Goal: Entertainment & Leisure: Consume media (video, audio)

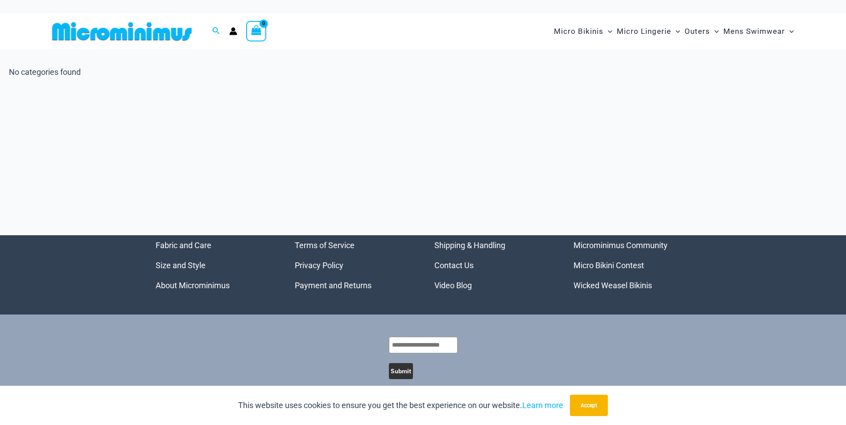
click at [151, 31] on img at bounding box center [122, 31] width 147 height 20
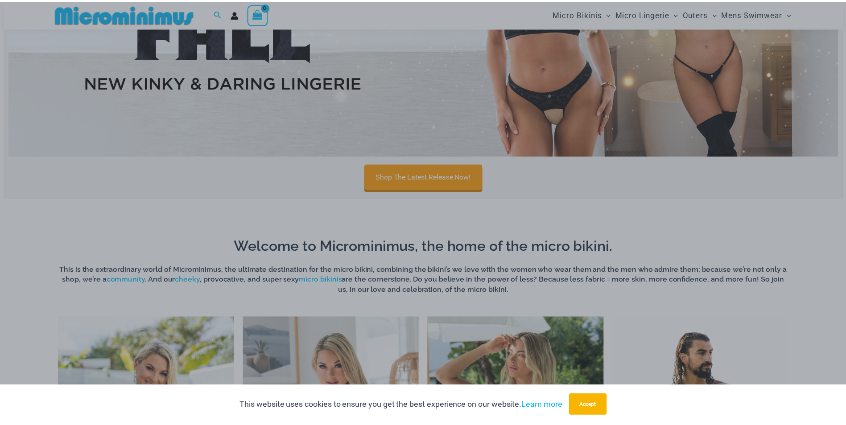
scroll to position [528, 0]
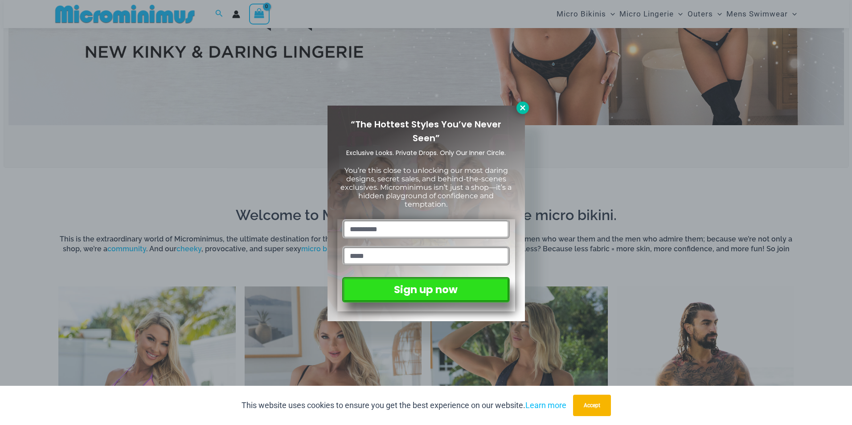
click at [521, 104] on icon at bounding box center [523, 108] width 8 height 8
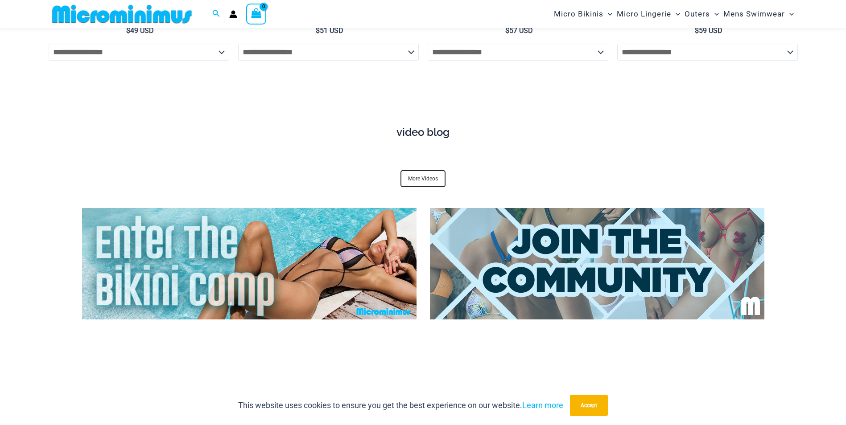
scroll to position [3336, 0]
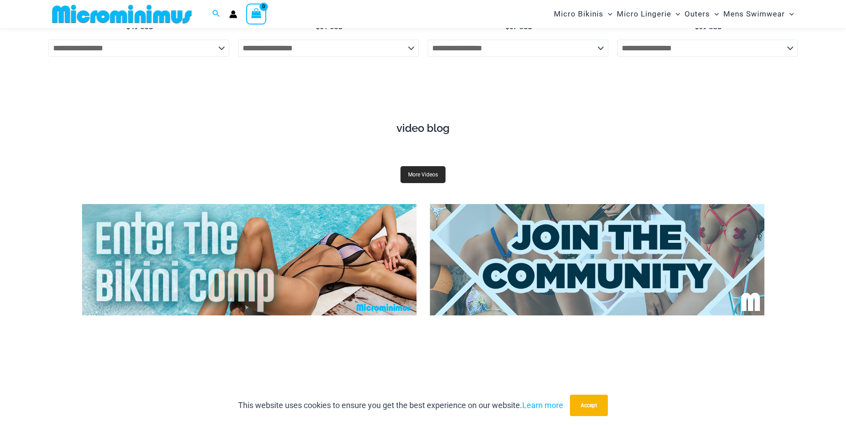
click at [422, 166] on link "More Videos" at bounding box center [422, 174] width 45 height 17
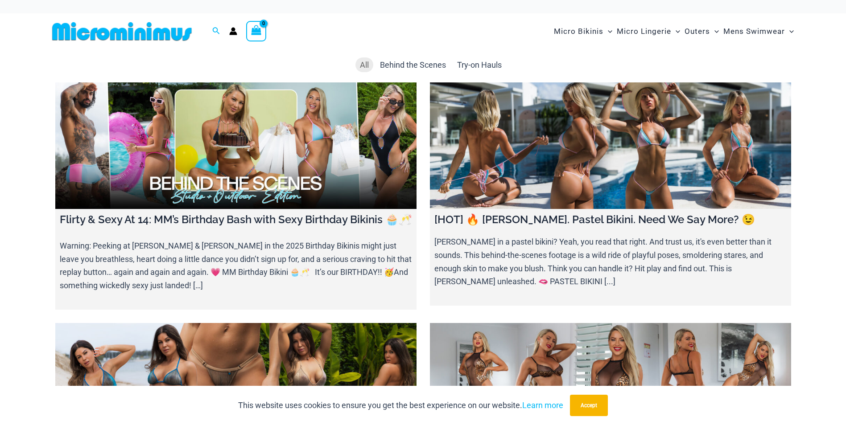
click at [271, 175] on link at bounding box center [235, 145] width 361 height 127
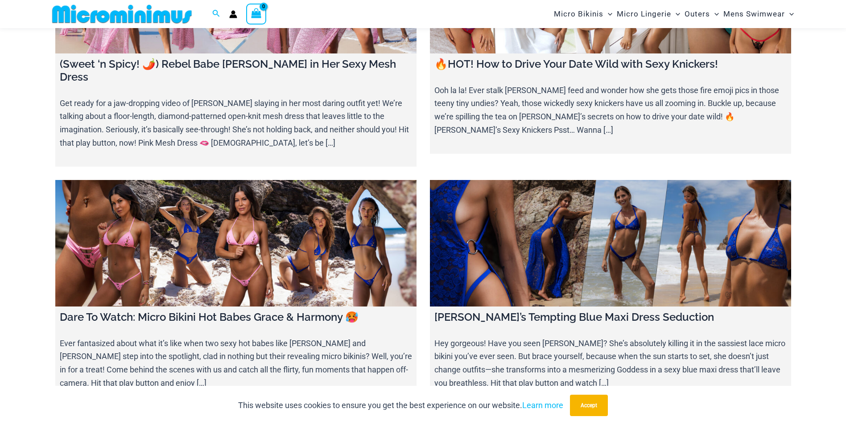
scroll to position [1908, 0]
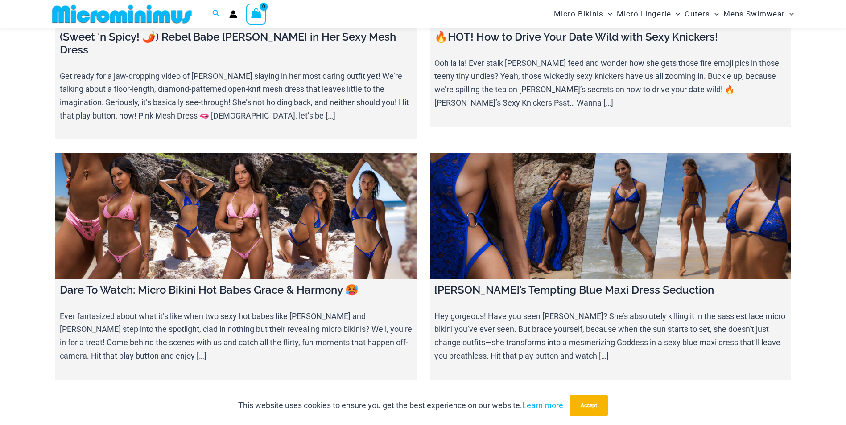
click at [532, 217] on link at bounding box center [610, 216] width 361 height 127
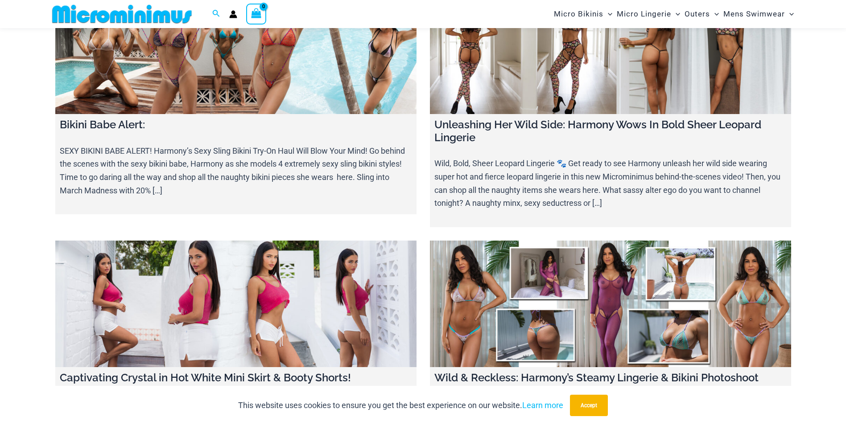
scroll to position [7747, 0]
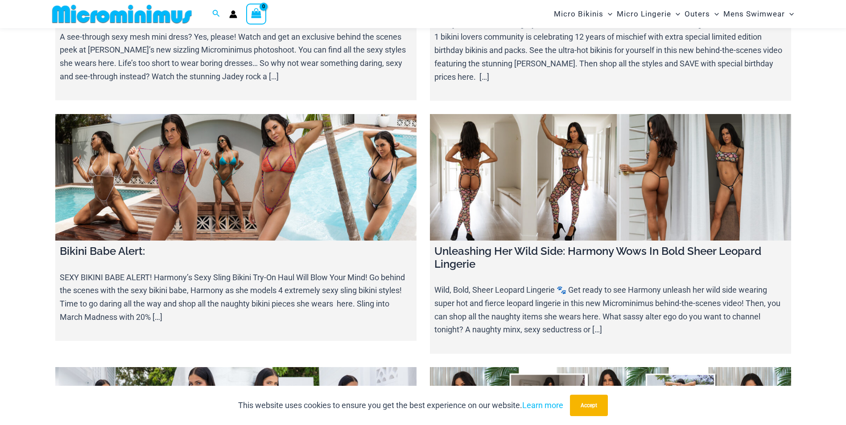
click at [594, 367] on link at bounding box center [610, 430] width 361 height 127
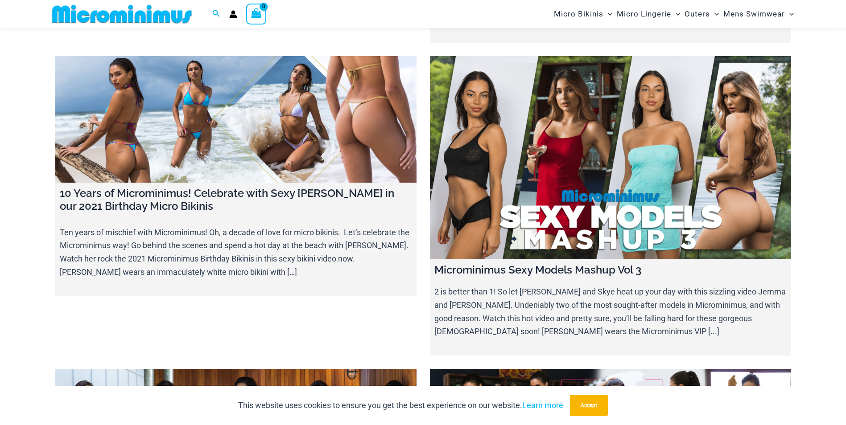
scroll to position [10026, 0]
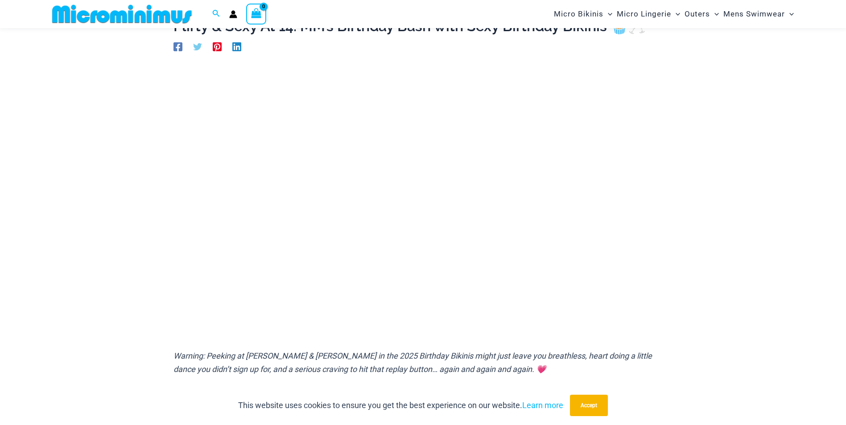
scroll to position [82, 0]
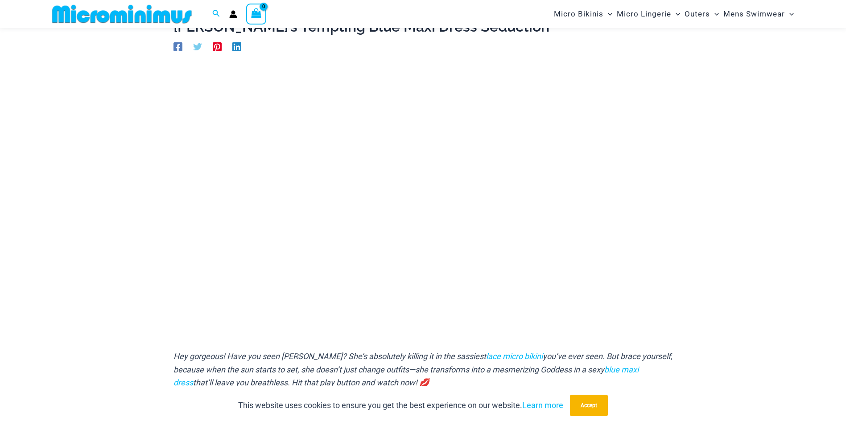
scroll to position [82, 0]
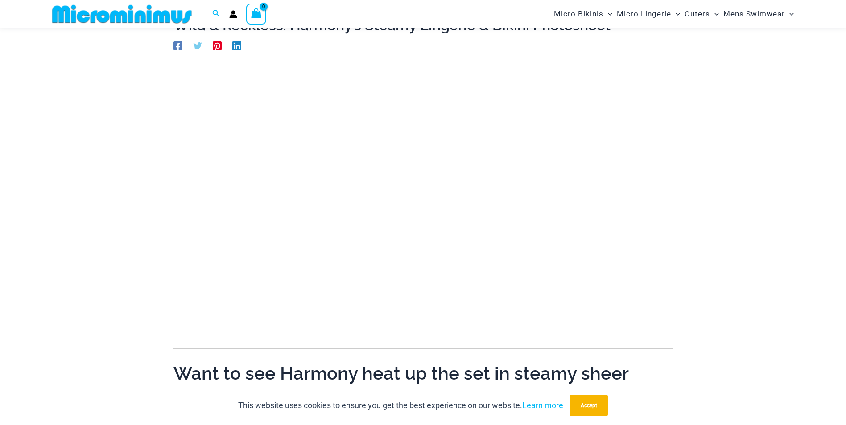
scroll to position [82, 0]
